Goal: Information Seeking & Learning: Learn about a topic

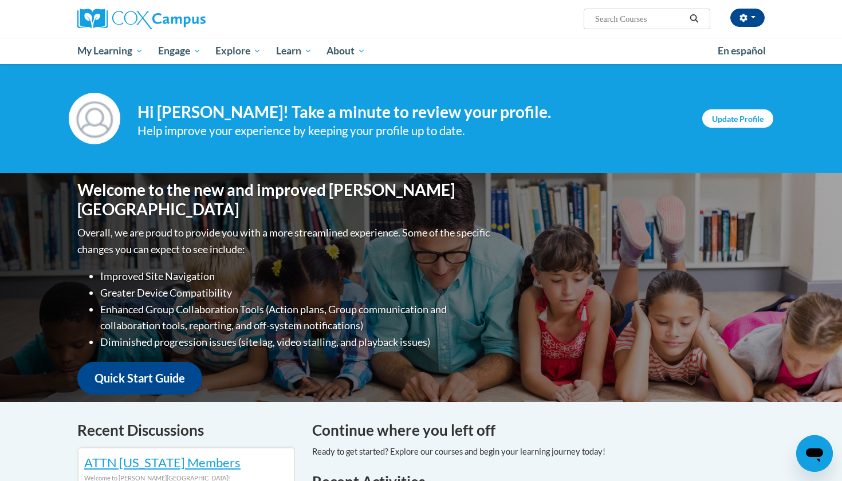
click at [716, 117] on link "Update Profile" at bounding box center [737, 118] width 71 height 18
